Goal: Task Accomplishment & Management: Manage account settings

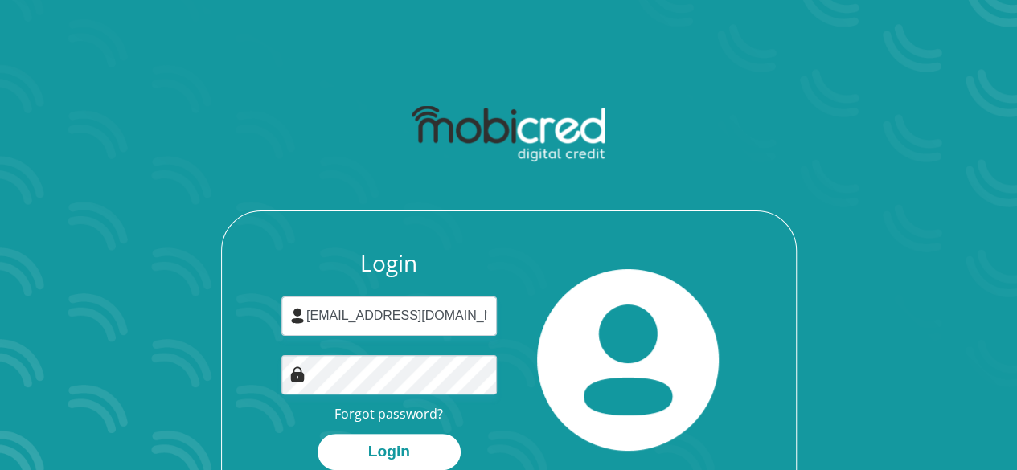
click at [318, 434] on button "Login" at bounding box center [389, 452] width 143 height 36
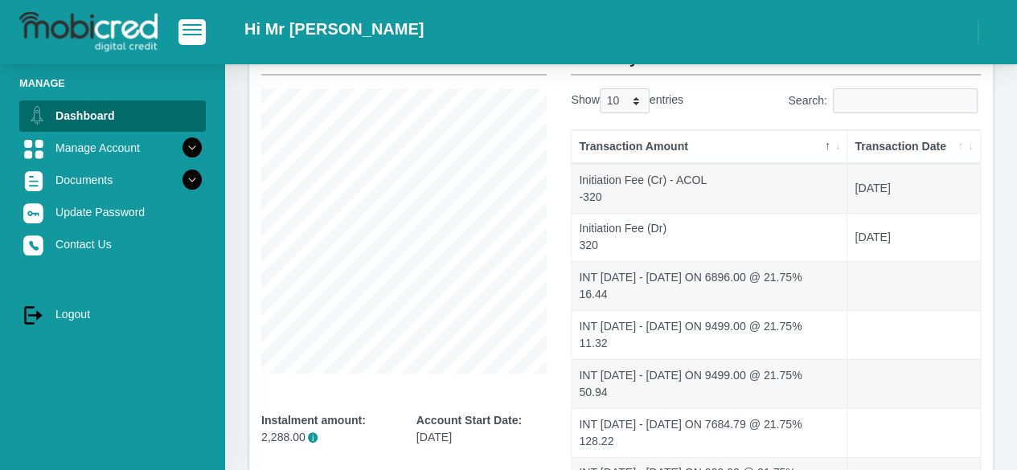
scroll to position [122, 0]
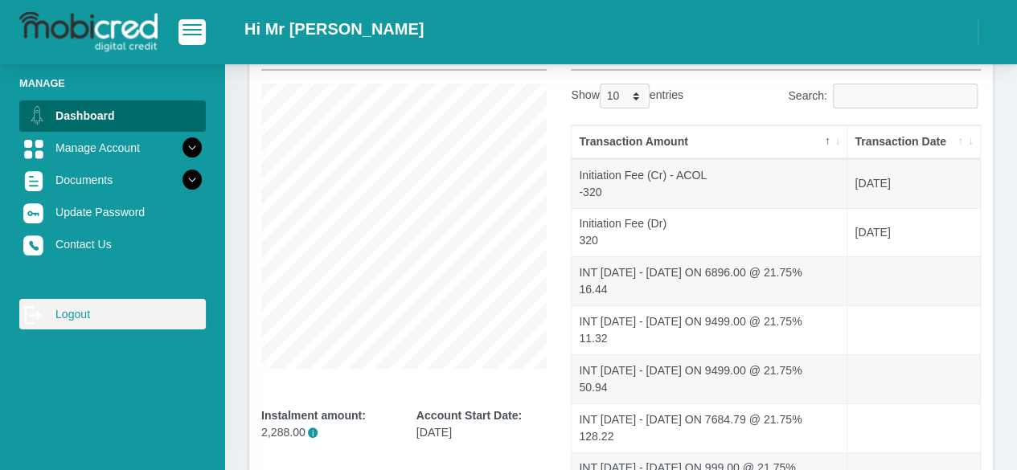
click at [74, 318] on link "log out Logout" at bounding box center [112, 314] width 186 height 31
